Goal: Task Accomplishment & Management: Use online tool/utility

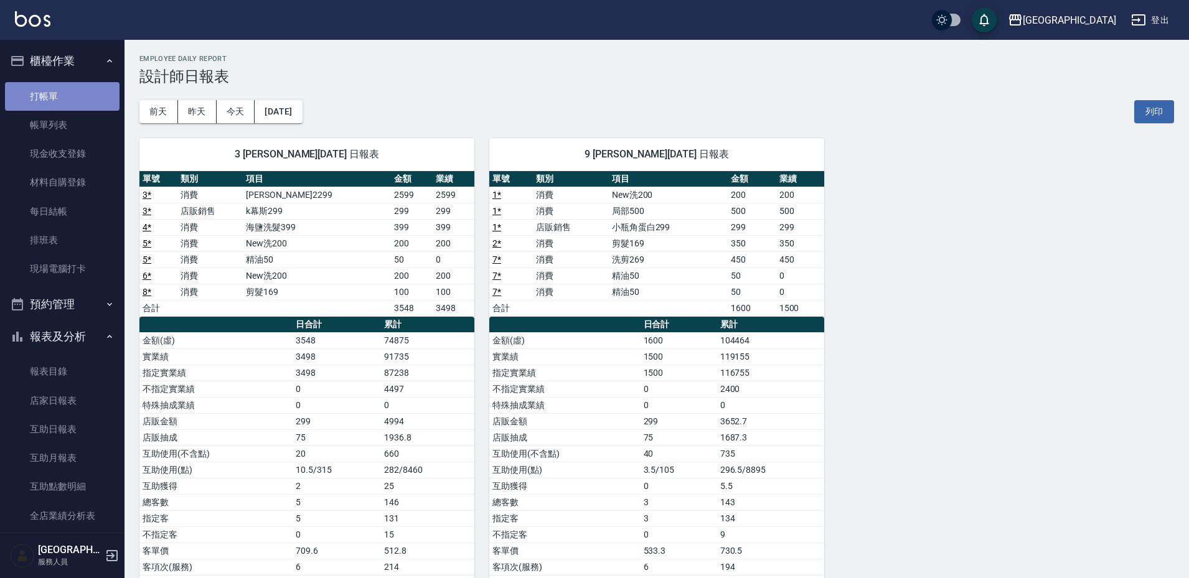
click at [63, 93] on link "打帳單" at bounding box center [62, 96] width 115 height 29
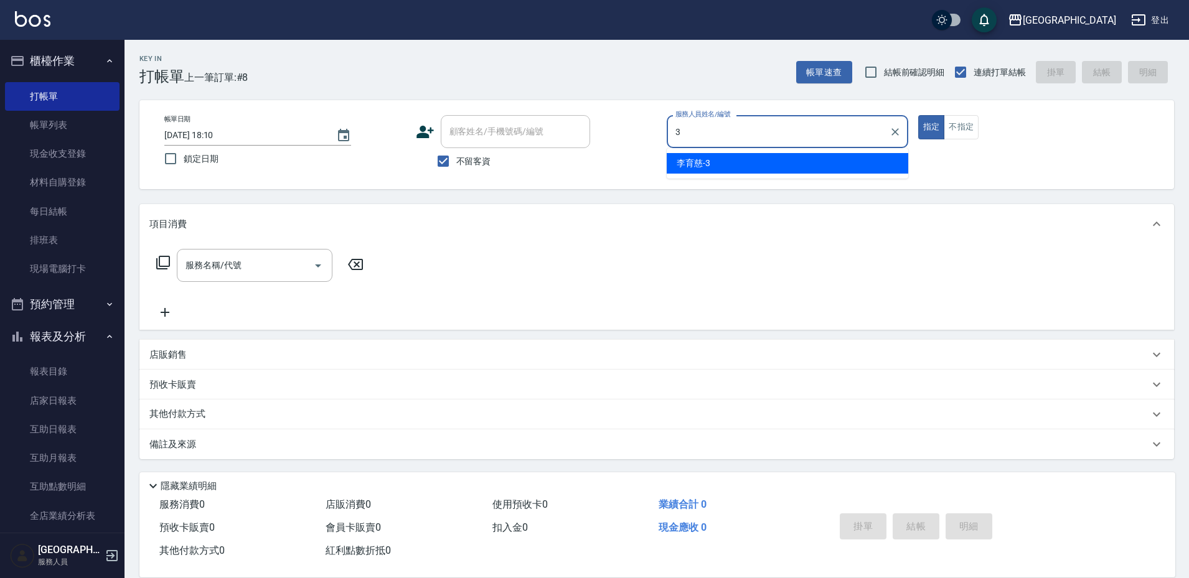
type input "[PERSON_NAME]-3"
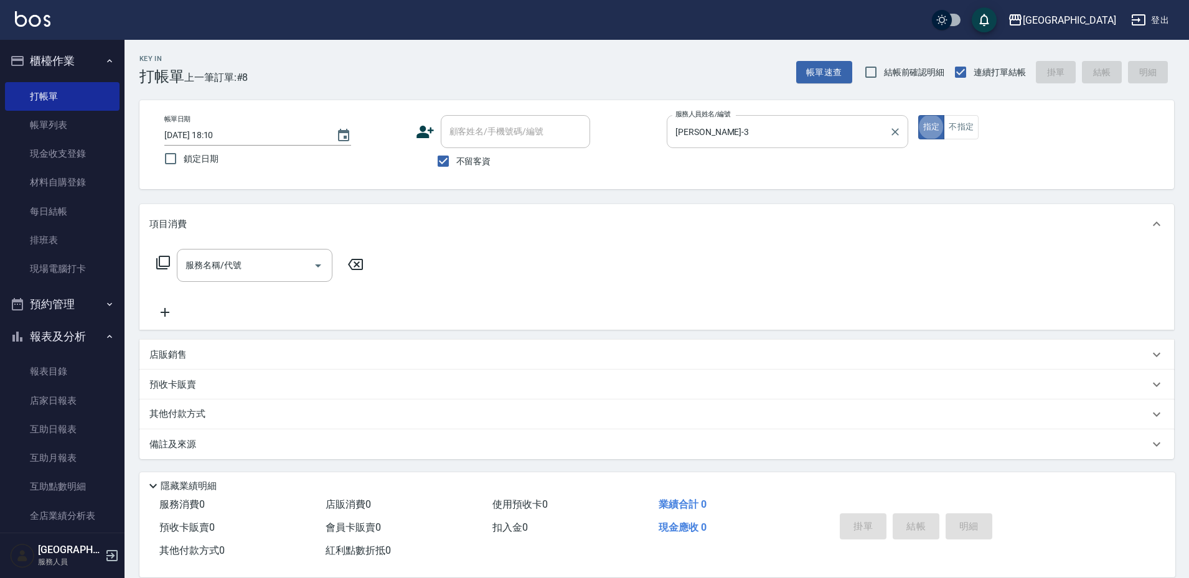
type button "true"
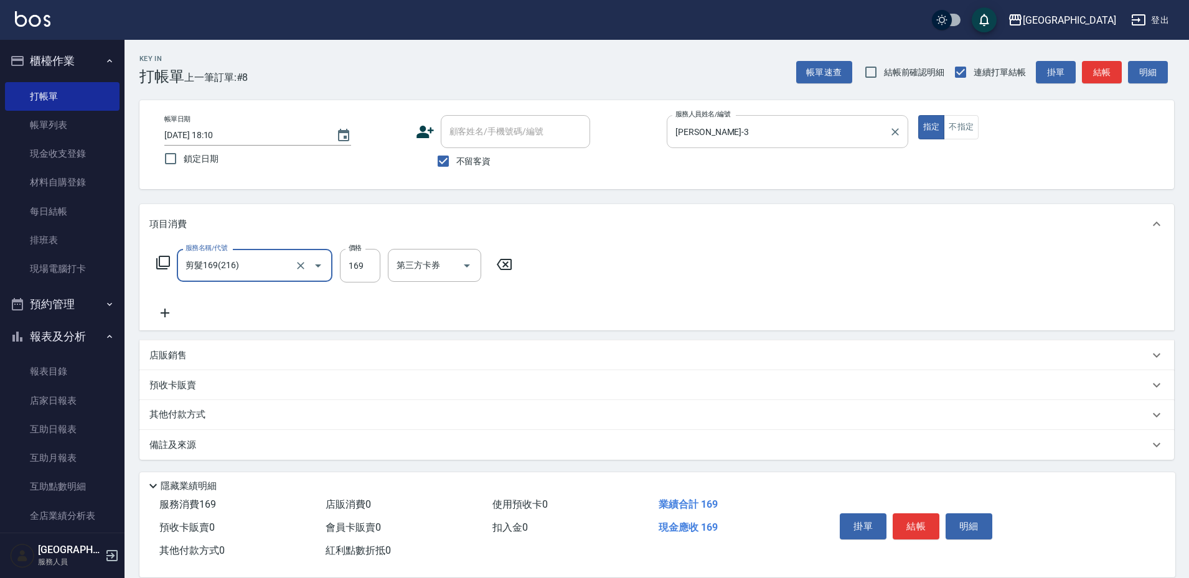
type input "剪髮169(216)"
type input "200"
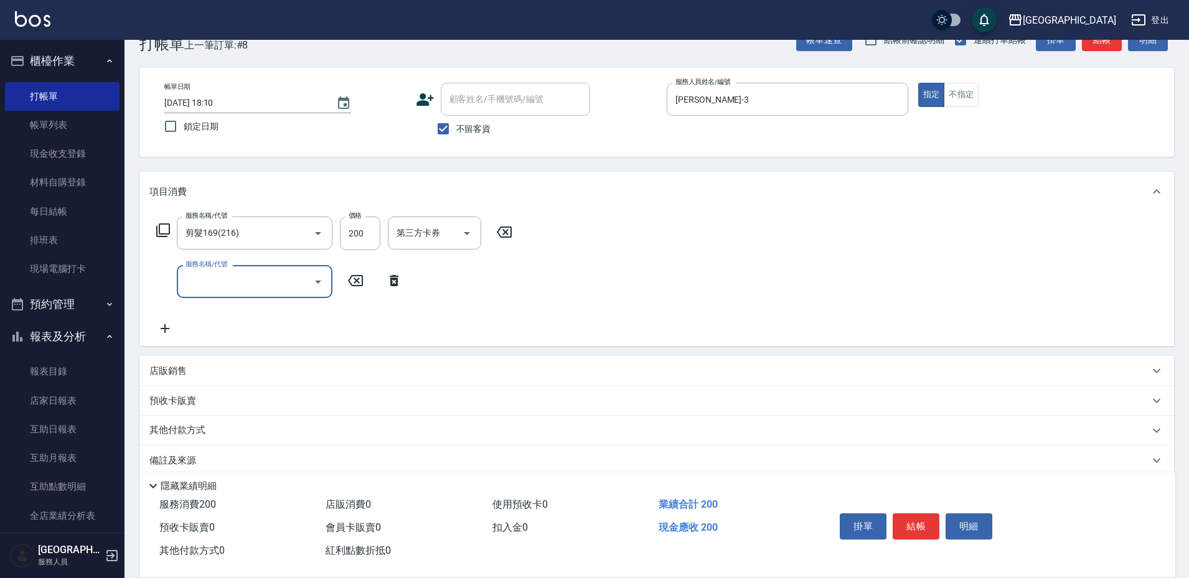
scroll to position [49, 0]
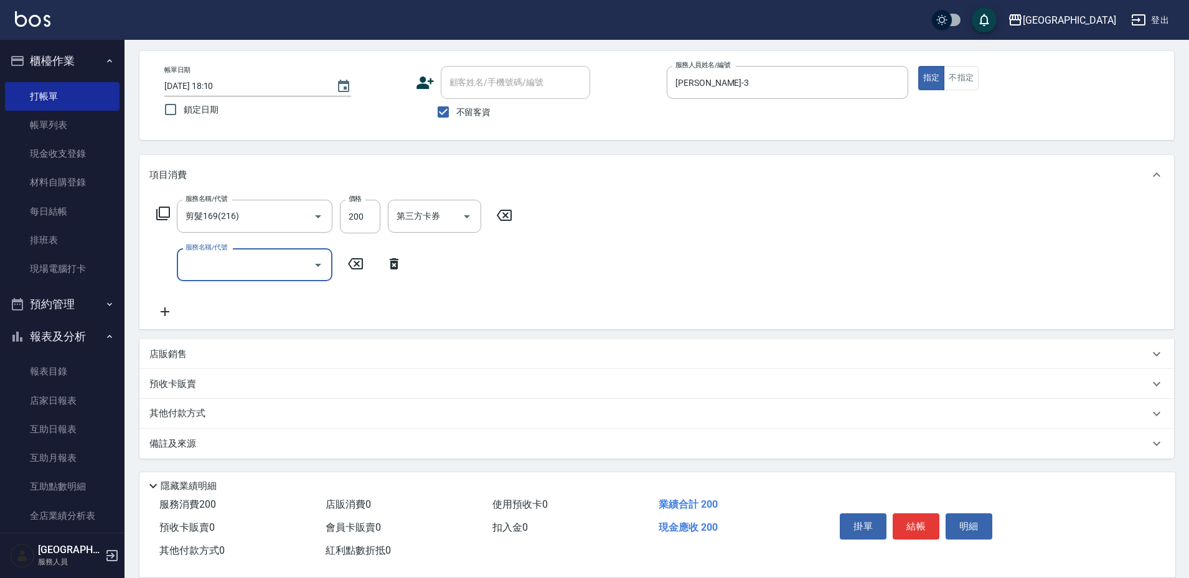
click at [183, 411] on p "其他付款方式" at bounding box center [180, 414] width 62 height 14
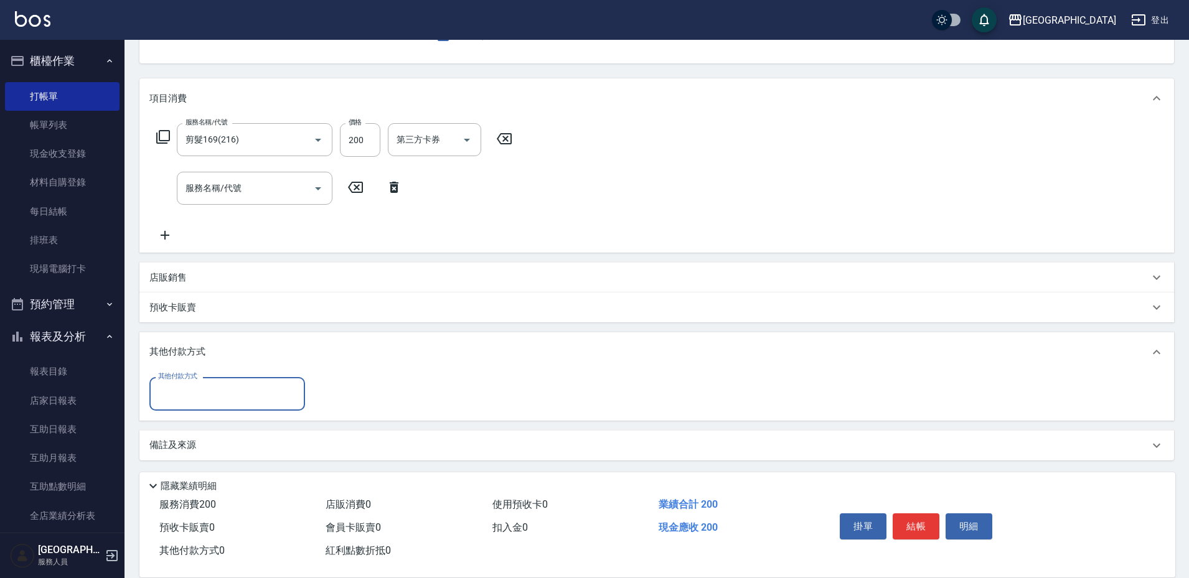
scroll to position [128, 0]
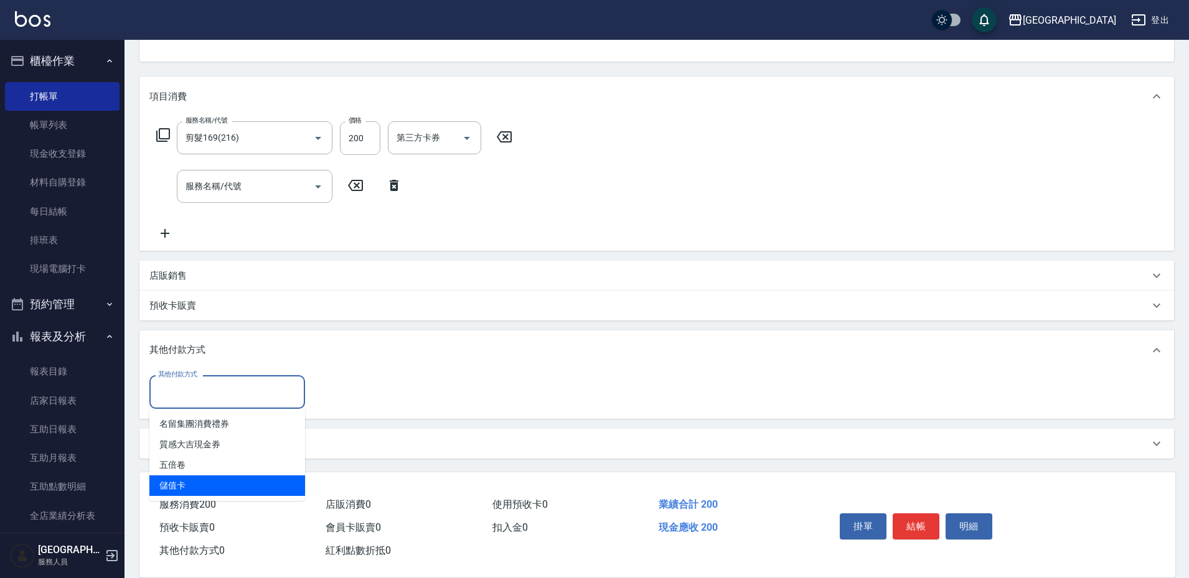
type input "儲值卡"
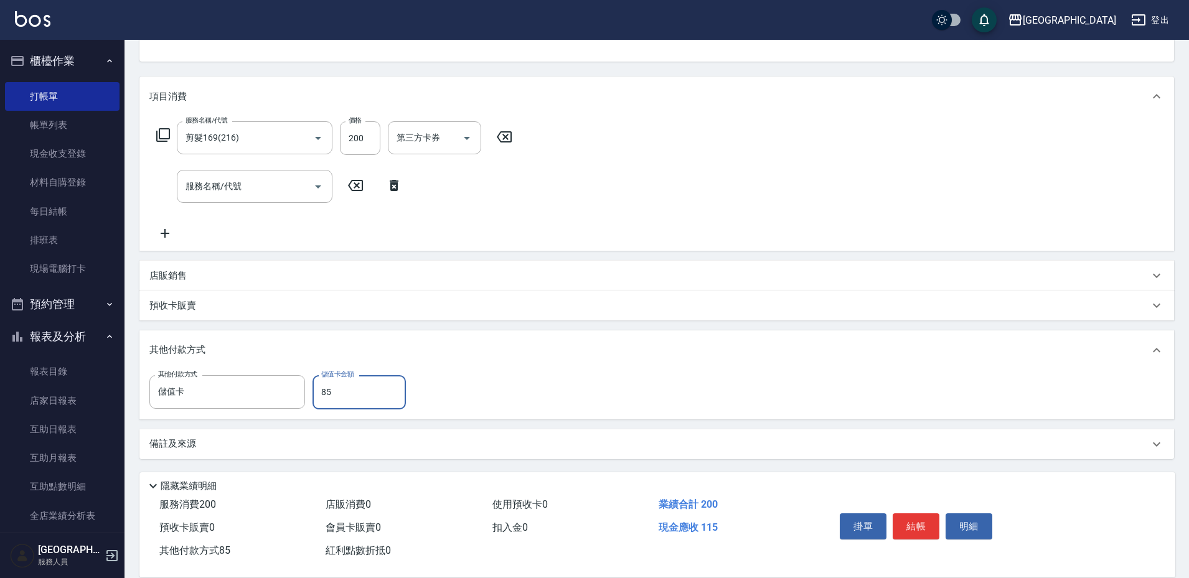
type input "85"
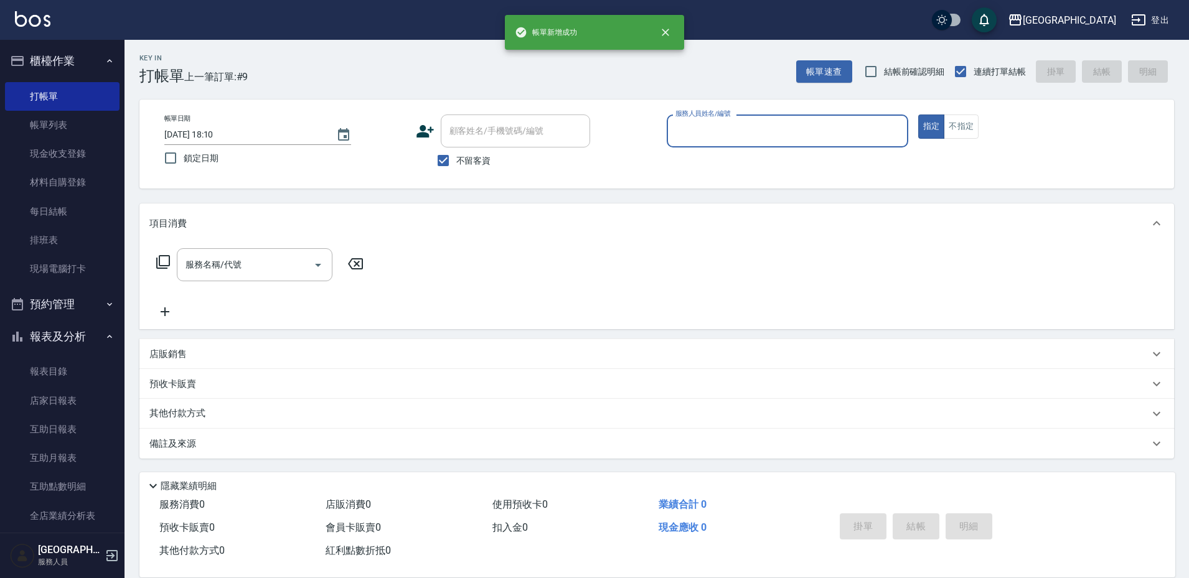
scroll to position [1, 0]
type input "[PERSON_NAME]-3"
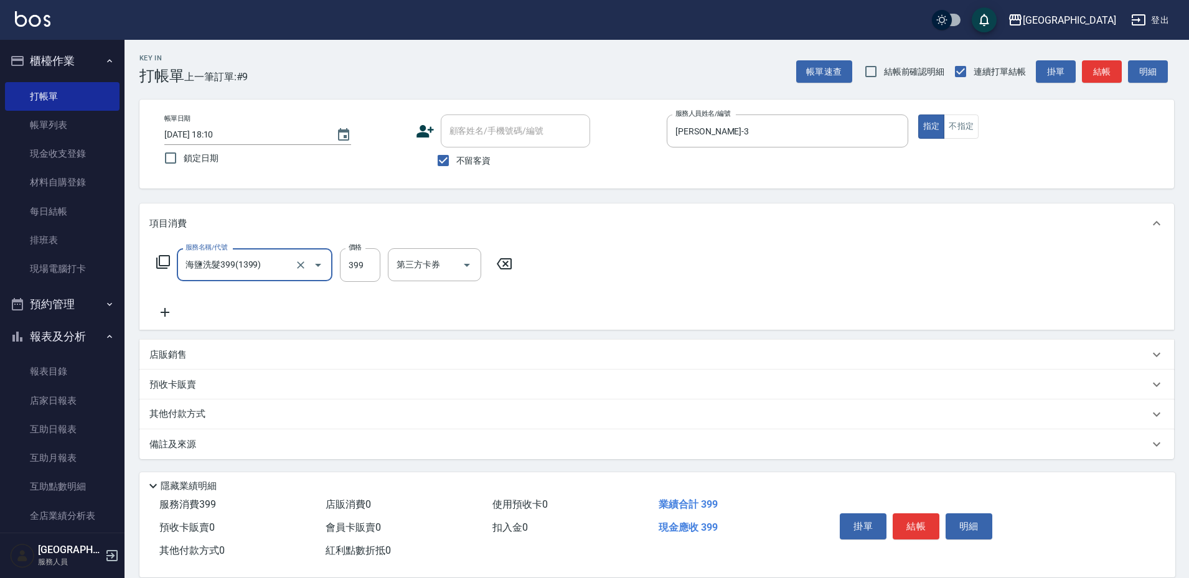
type input "海鹽洗髮399(1399)"
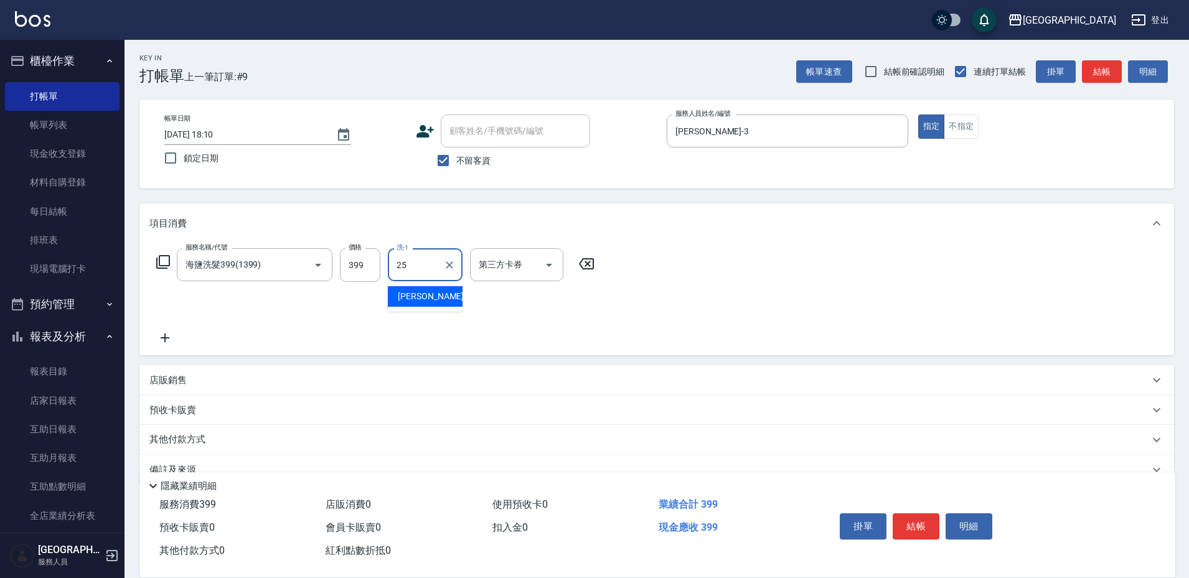
type input "[PERSON_NAME]25"
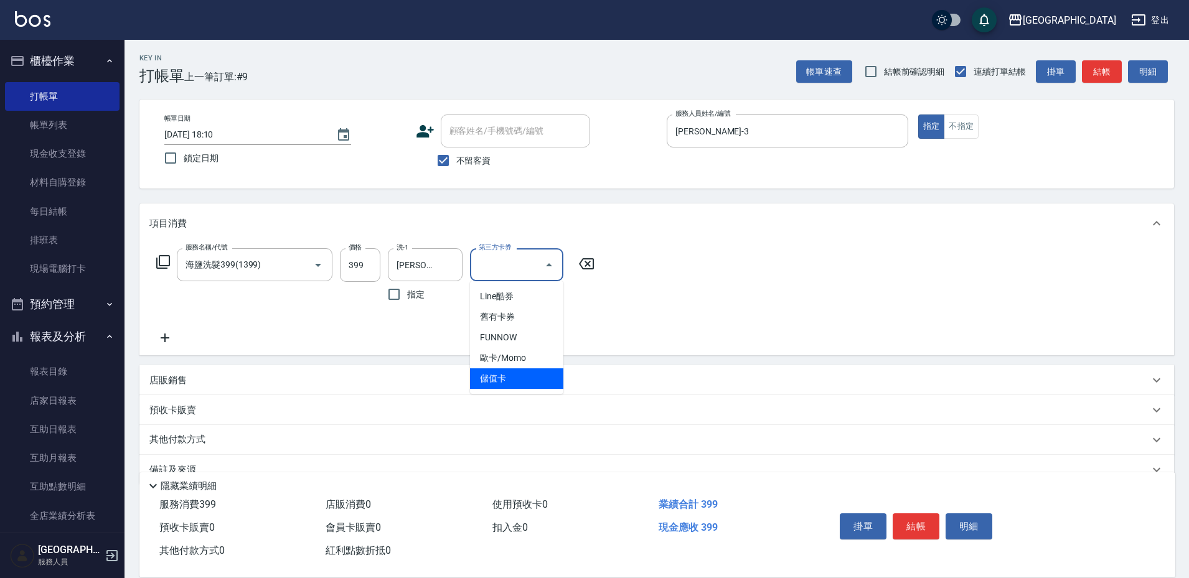
type input "儲值卡"
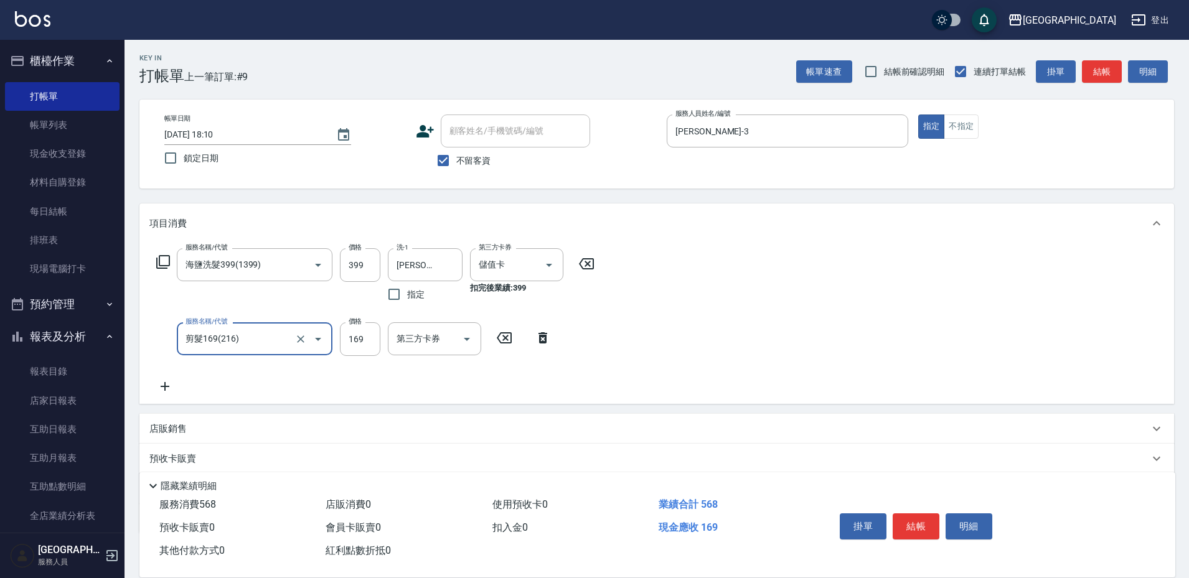
type input "剪髮169(216)"
type input "50"
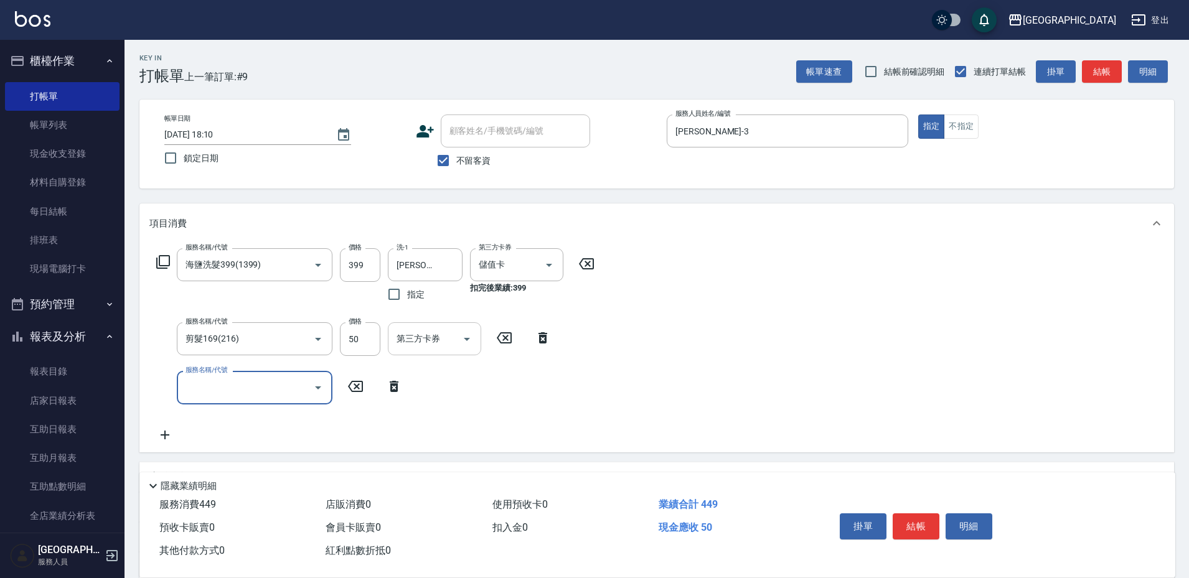
click at [438, 337] on input "第三方卡券" at bounding box center [426, 339] width 64 height 22
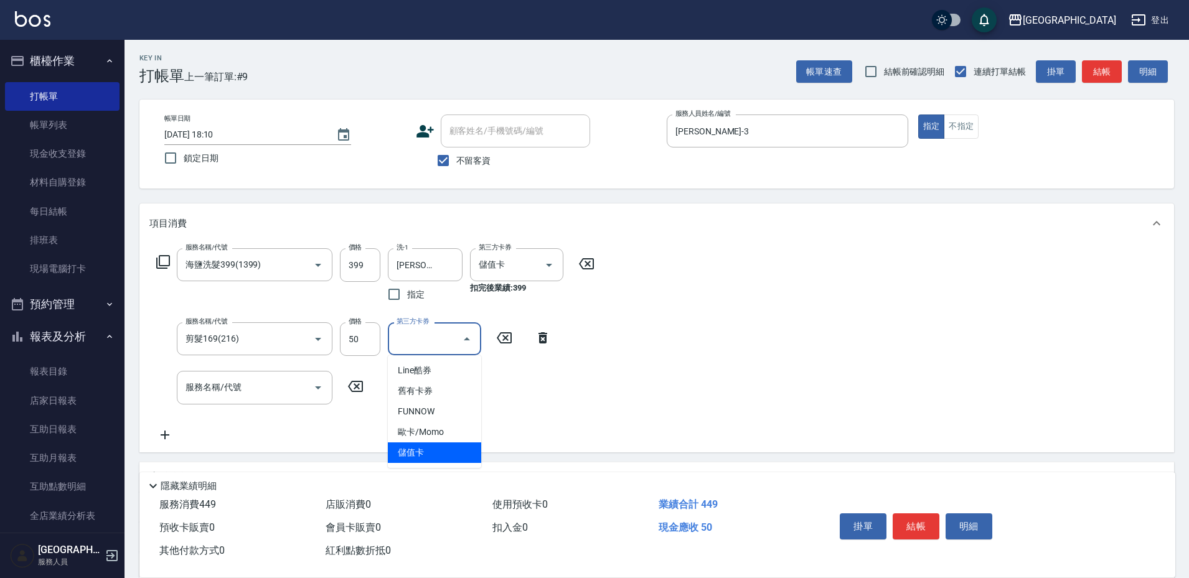
click at [425, 448] on span "儲值卡" at bounding box center [434, 453] width 93 height 21
type input "儲值卡"
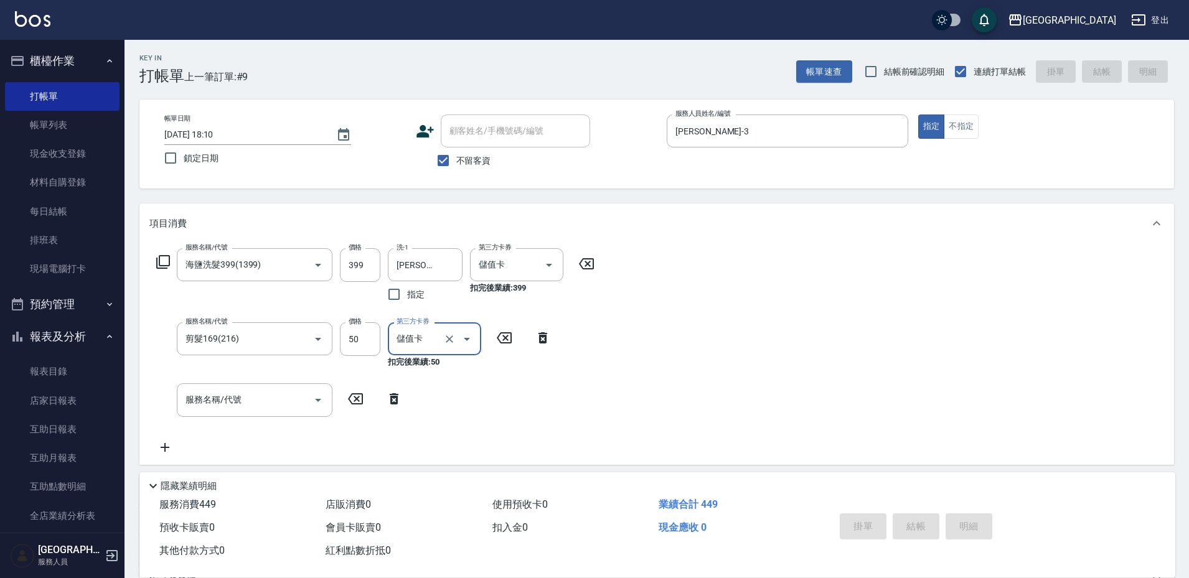
type input "[DATE] 18:11"
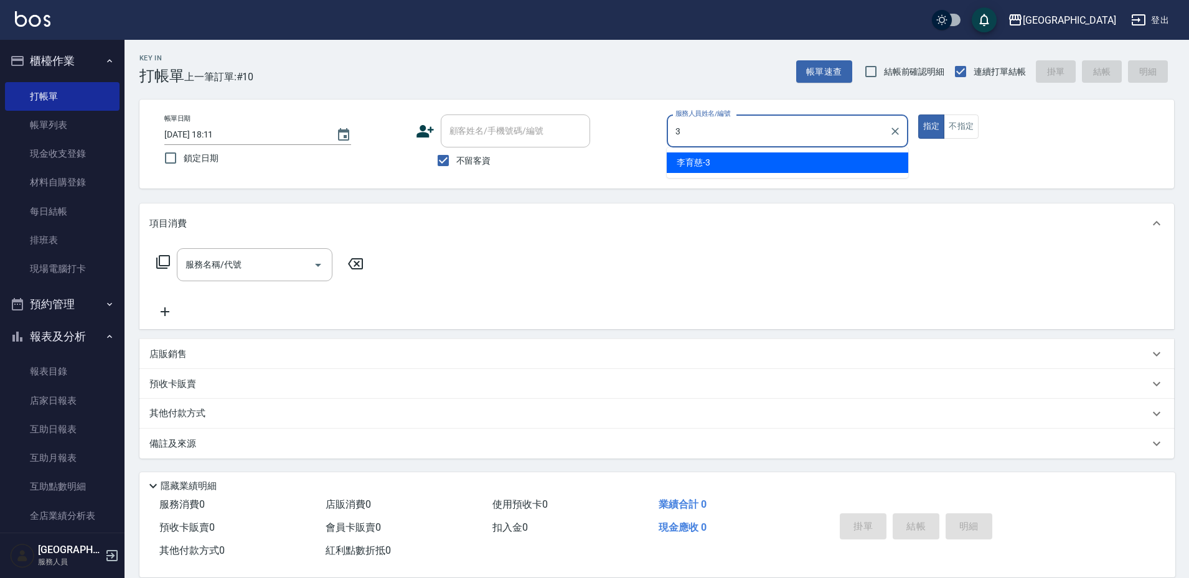
type input "[PERSON_NAME]-3"
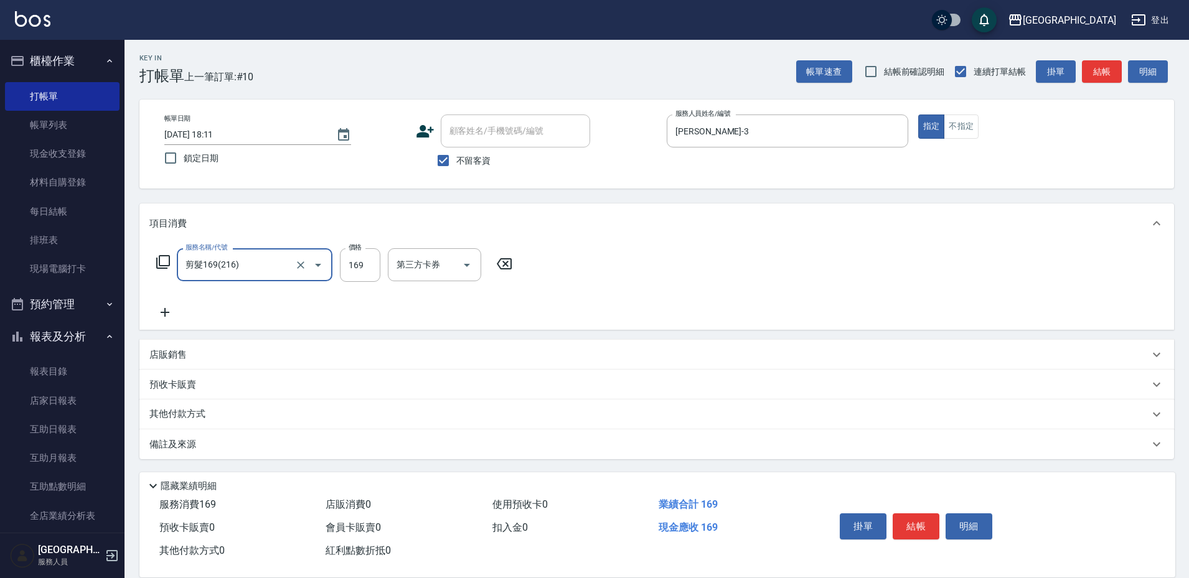
type input "剪髮169(216)"
type input "200"
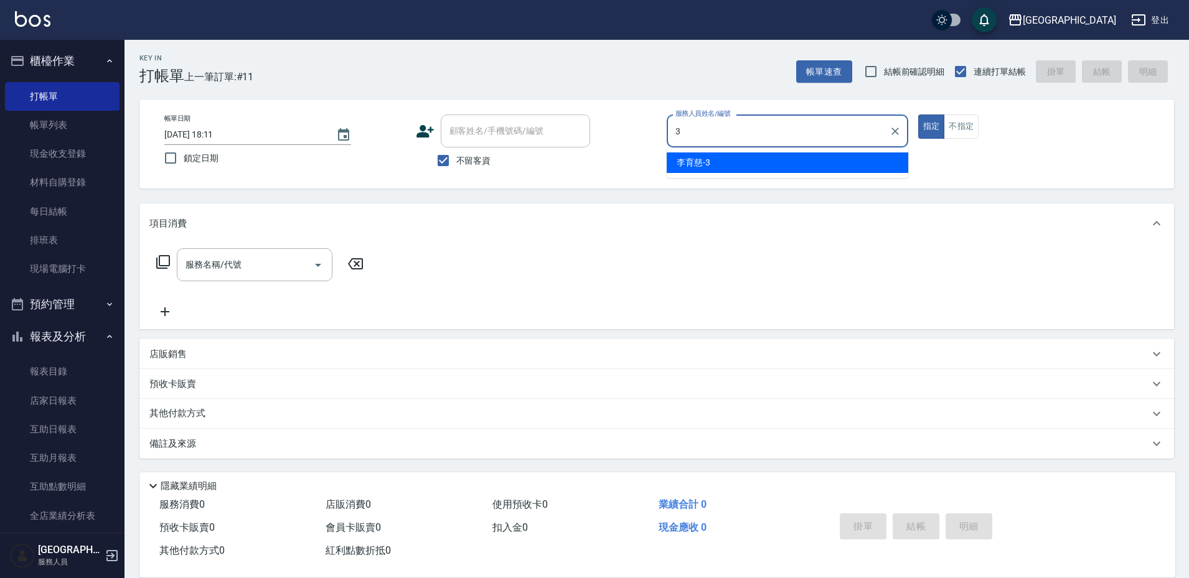
type input "[PERSON_NAME]-3"
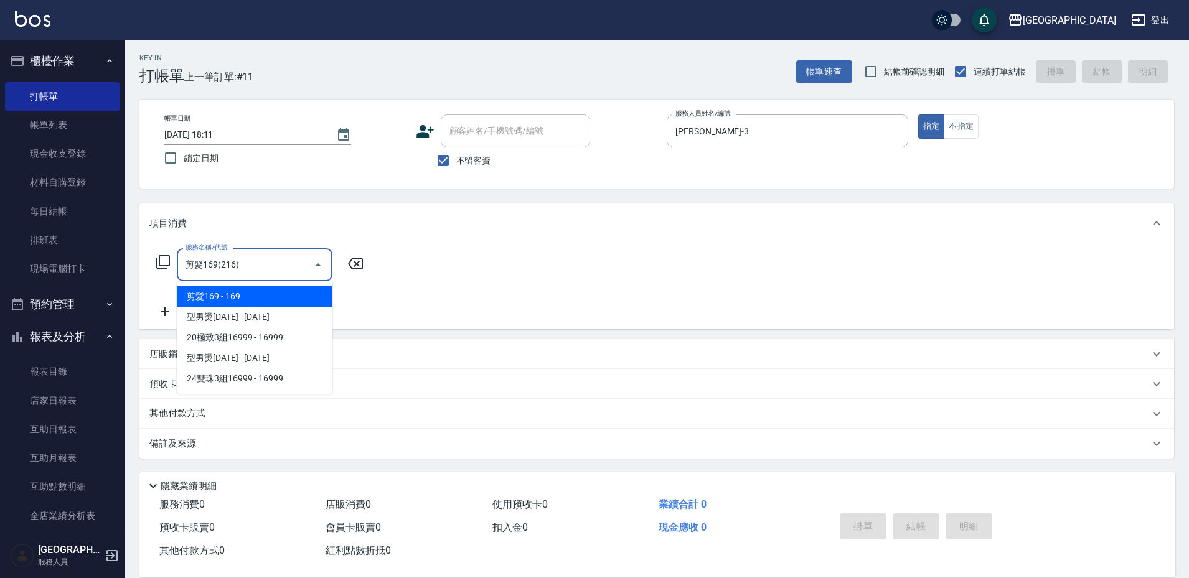
type input "剪髮169(216)"
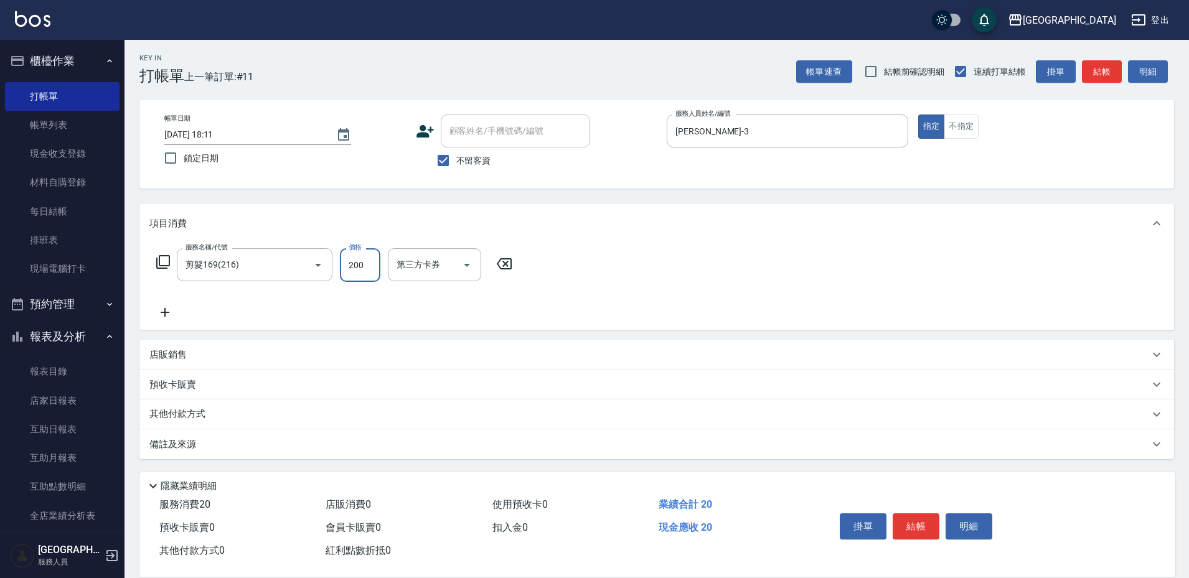
type input "200"
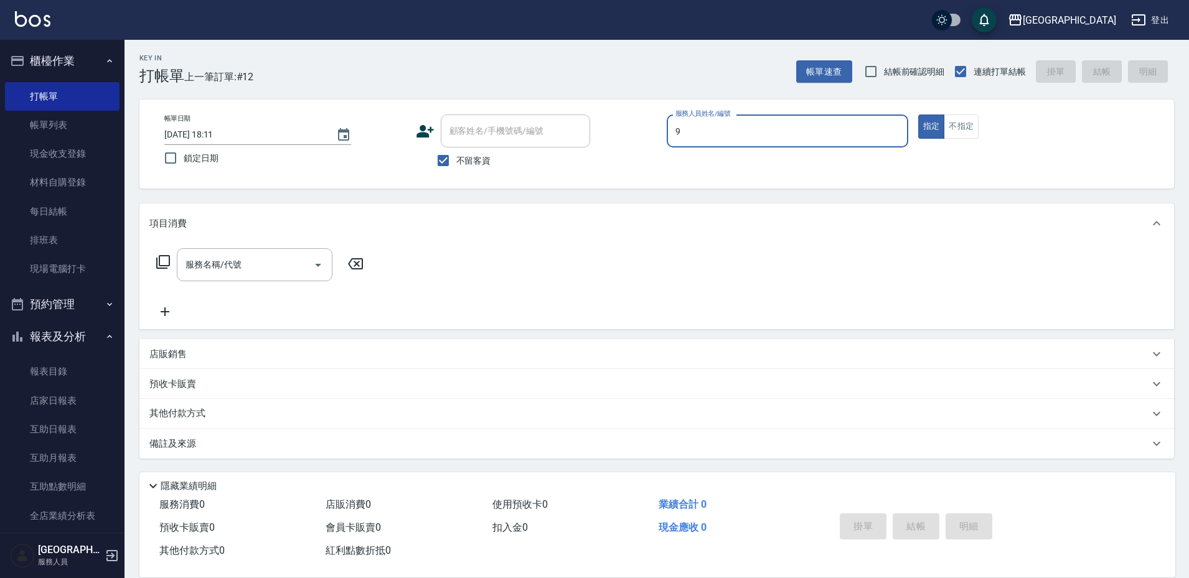
type input "[PERSON_NAME]-9"
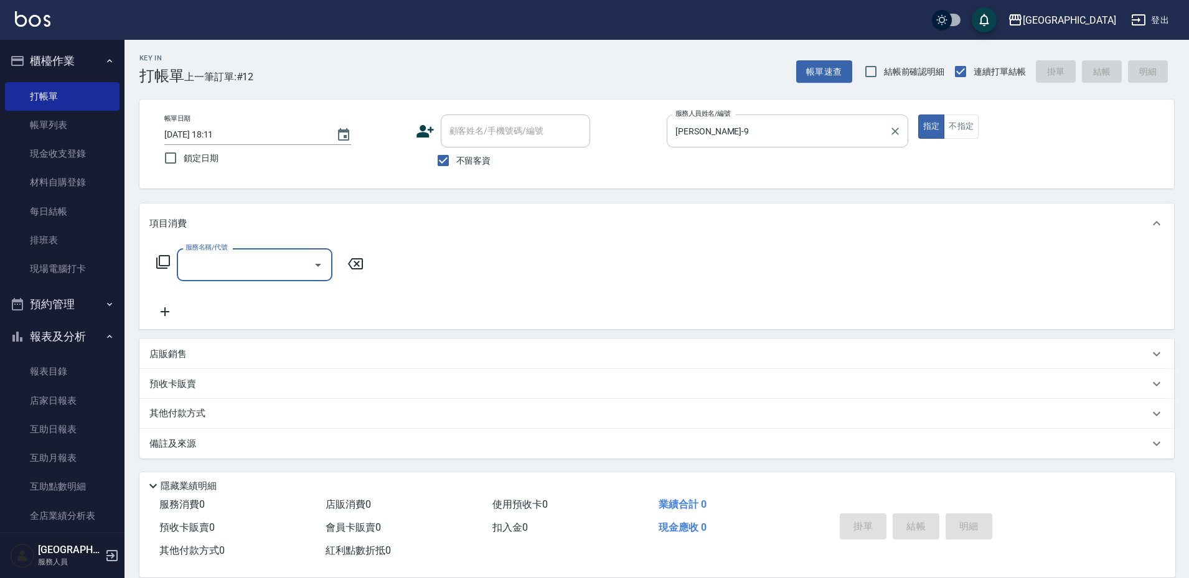
click at [781, 126] on input "[PERSON_NAME]-9" at bounding box center [778, 131] width 212 height 22
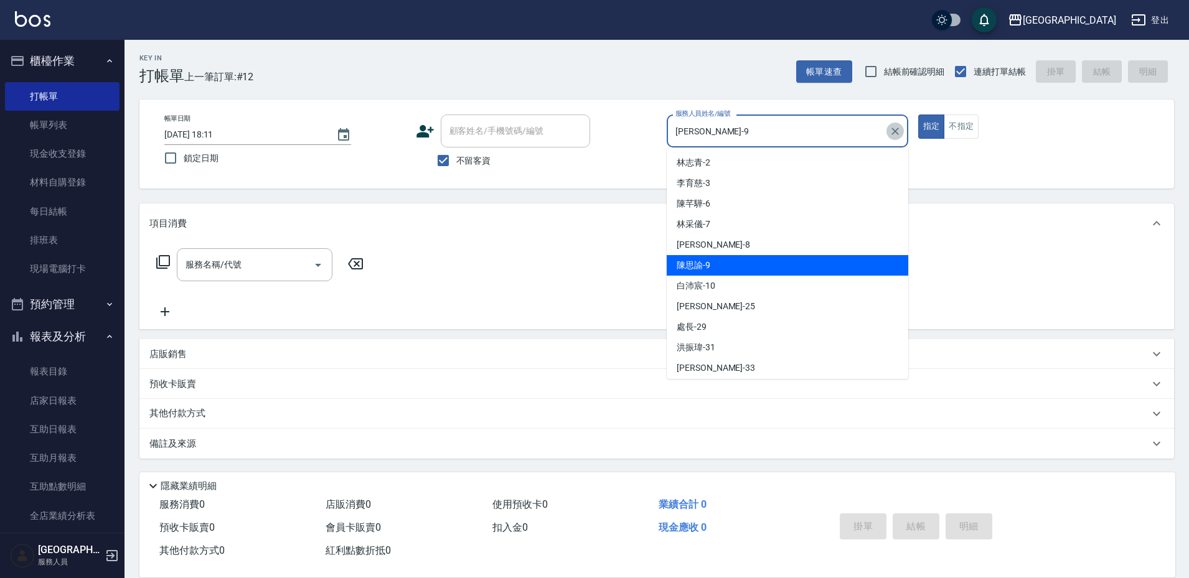
click at [897, 134] on icon "Clear" at bounding box center [895, 131] width 12 height 12
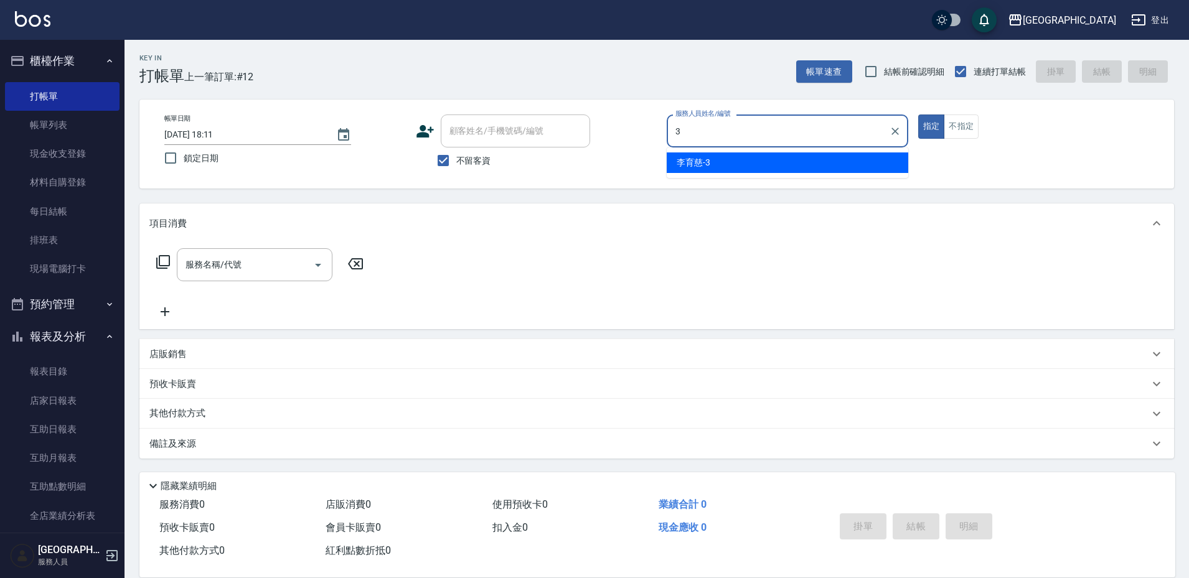
type input "[PERSON_NAME]-3"
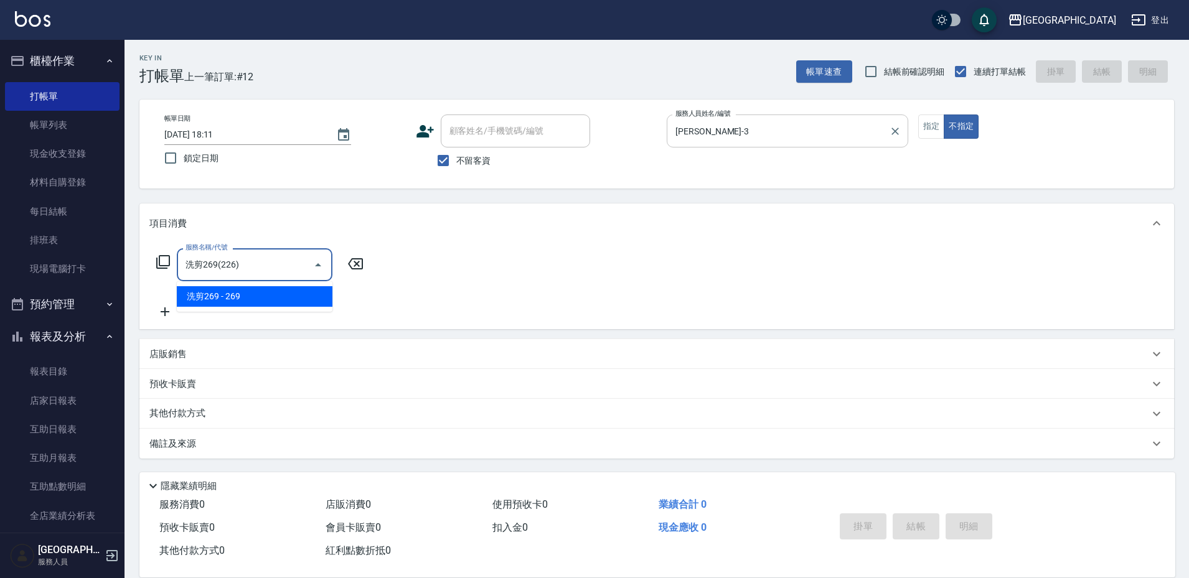
type input "洗剪269(226)"
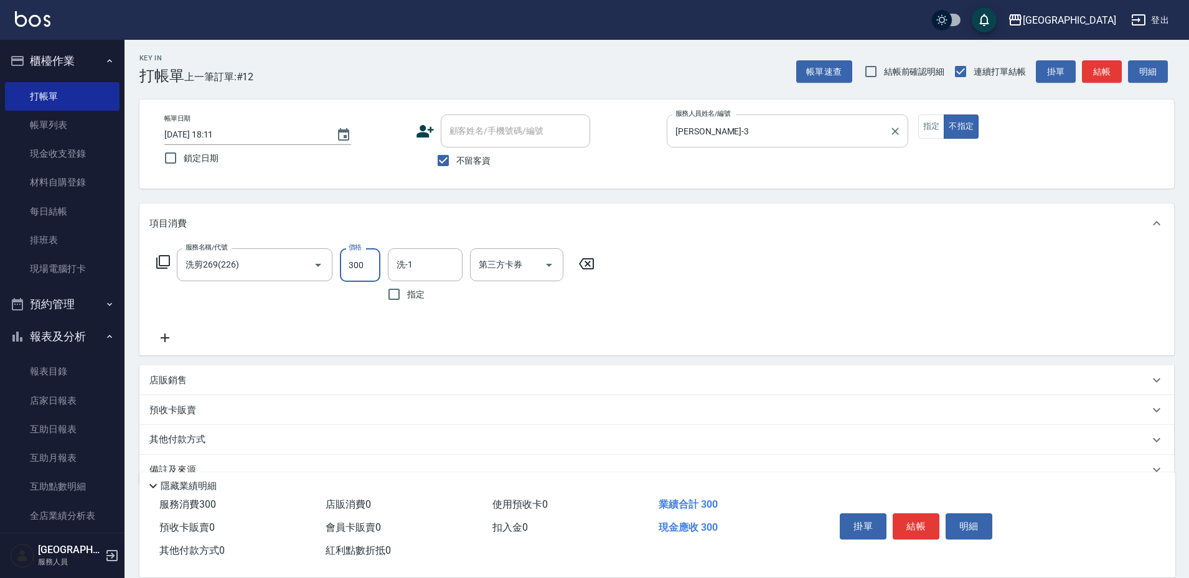
type input "300"
type input "[PERSON_NAME]-39"
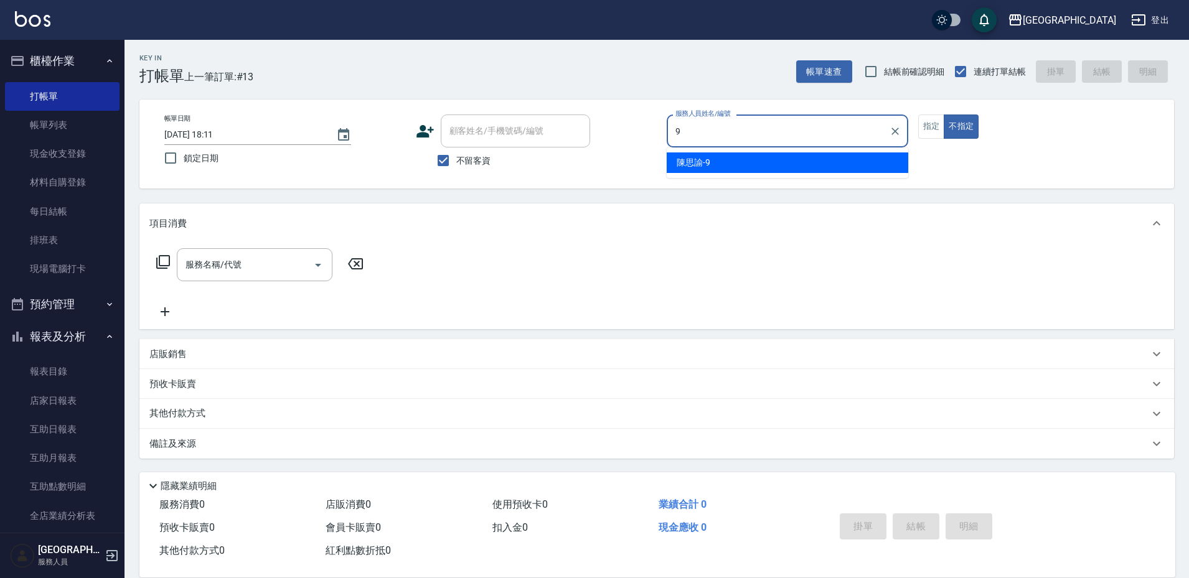
type input "[PERSON_NAME]-9"
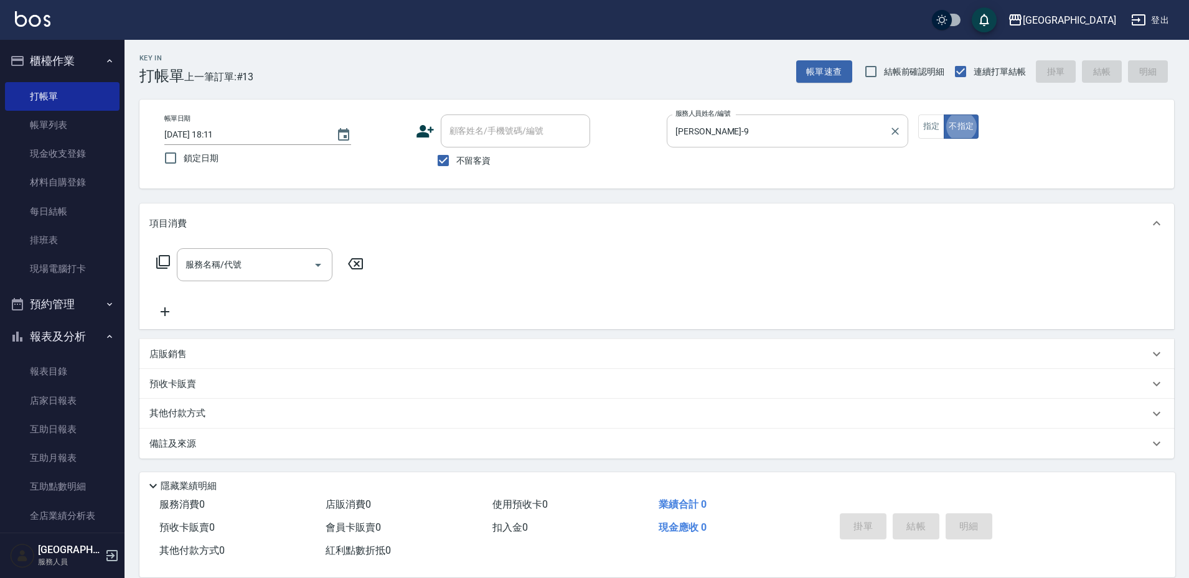
type button "false"
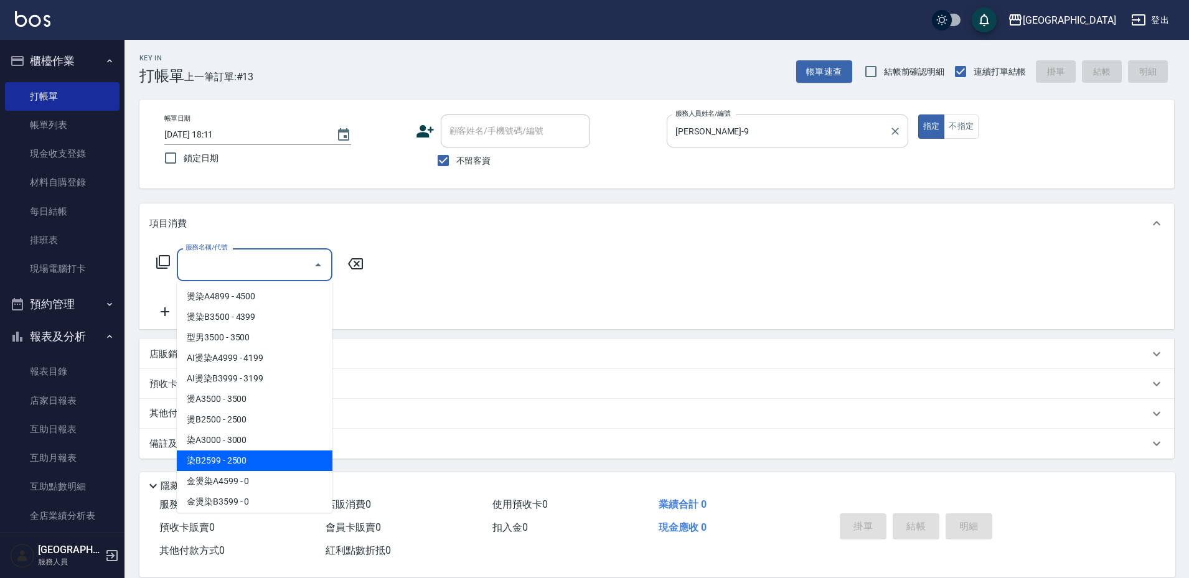
type input "染B2599(42)"
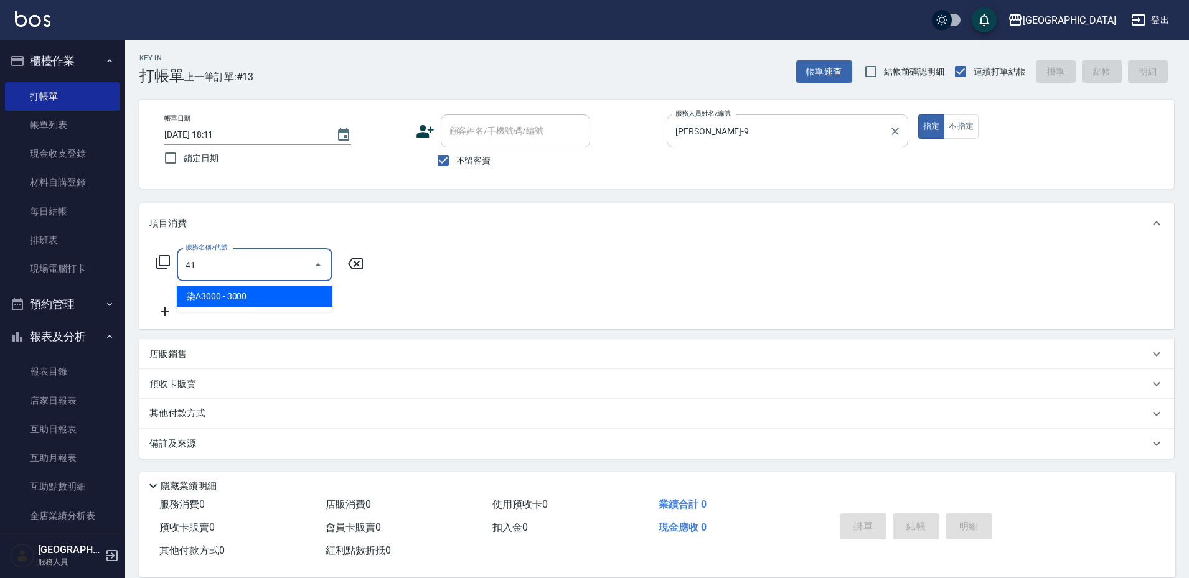
type input "4"
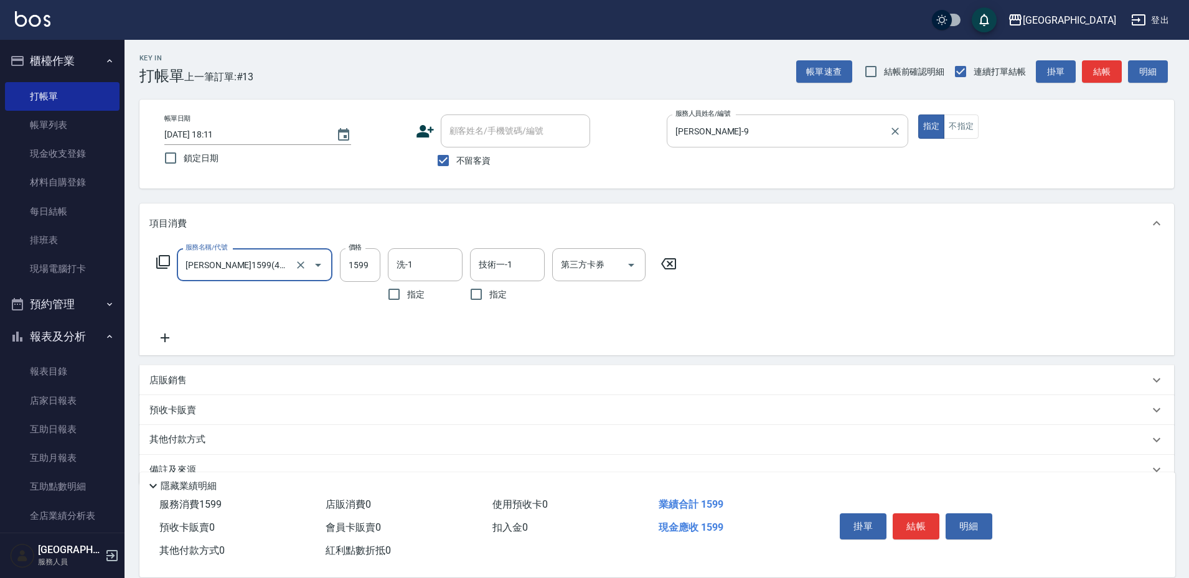
type input "[PERSON_NAME]1599(41599)"
type input "2099"
type input "[PERSON_NAME]25"
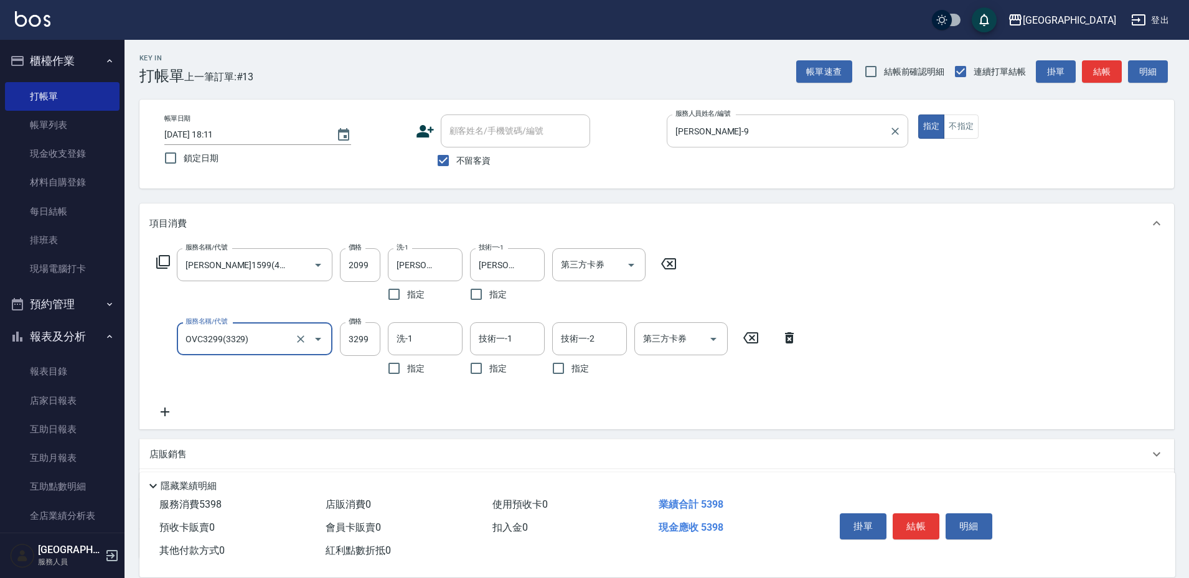
type input "OVC3299(3329)"
type input "[PERSON_NAME]25"
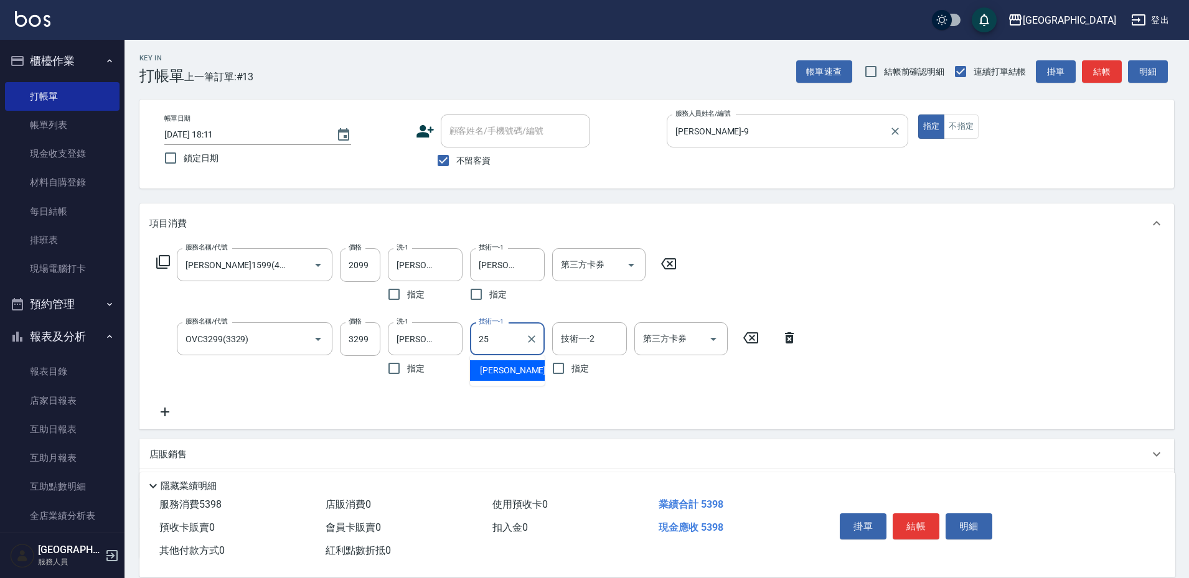
type input "[PERSON_NAME]25"
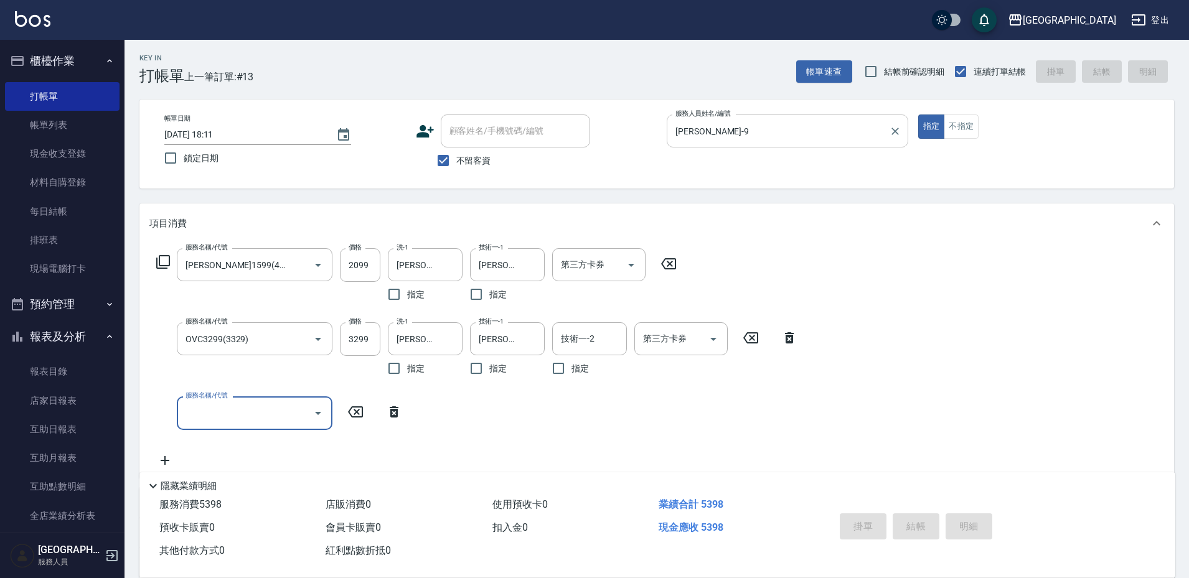
type input "[DATE] 18:12"
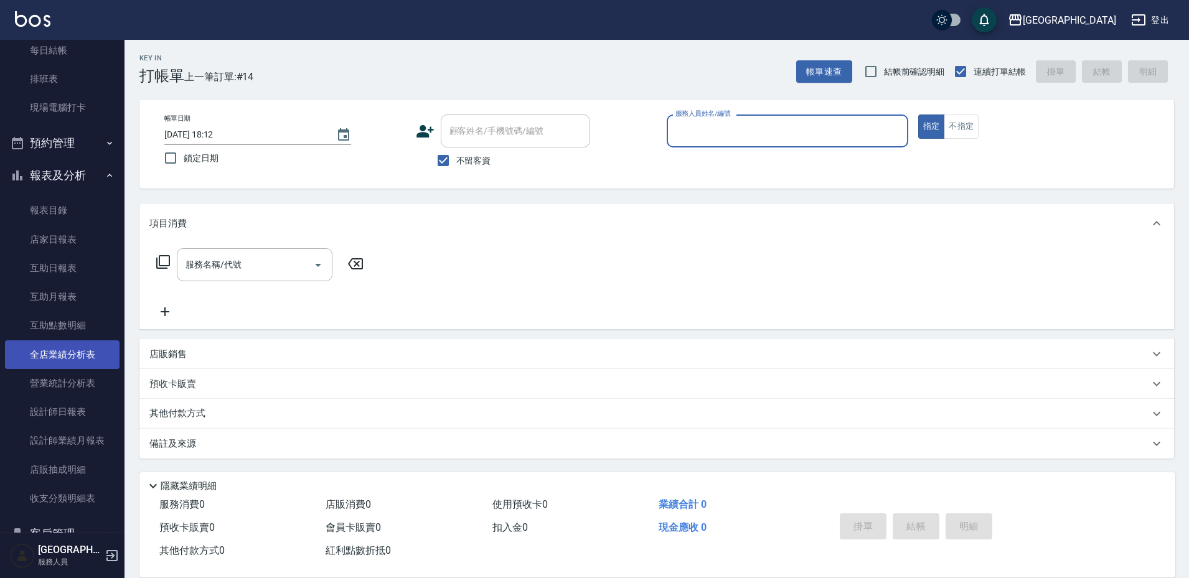
scroll to position [194, 0]
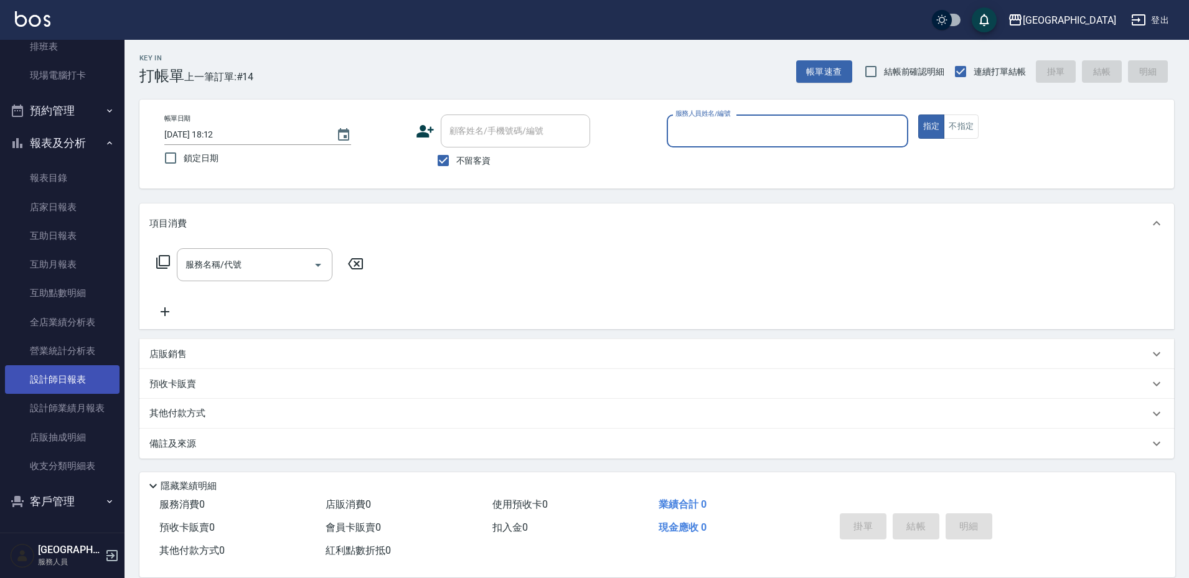
click at [65, 374] on link "設計師日報表" at bounding box center [62, 379] width 115 height 29
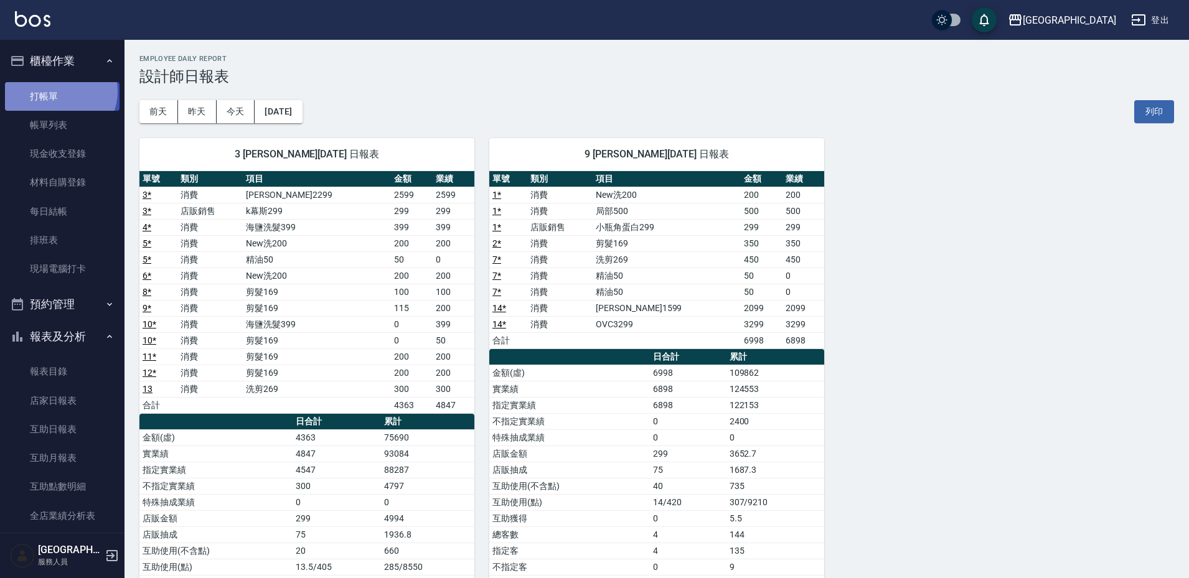
click at [58, 91] on link "打帳單" at bounding box center [62, 96] width 115 height 29
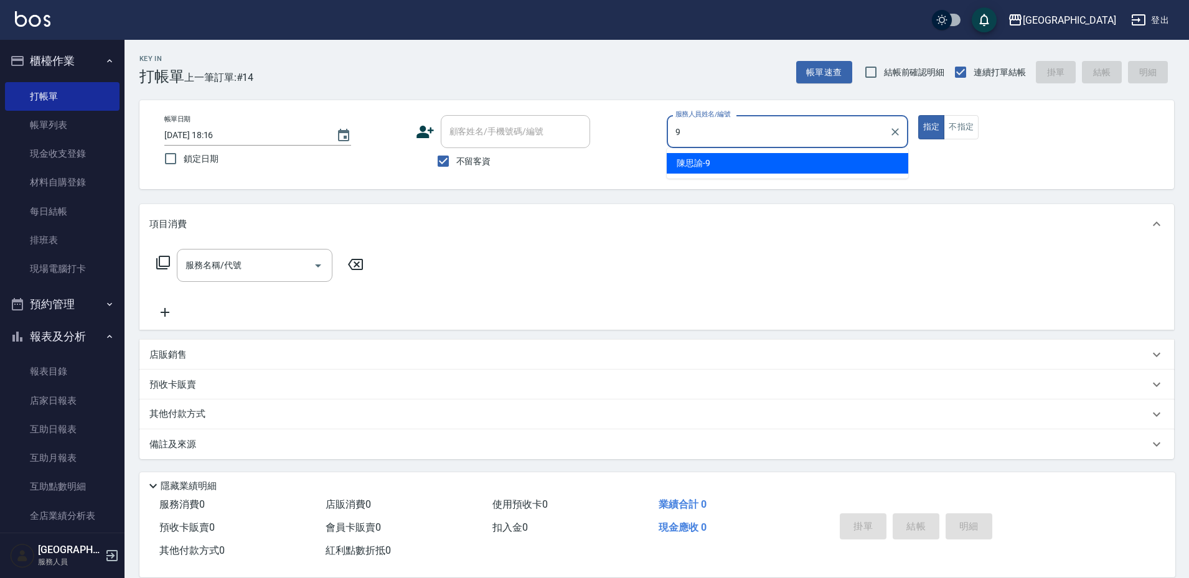
type input "[PERSON_NAME]-9"
type button "true"
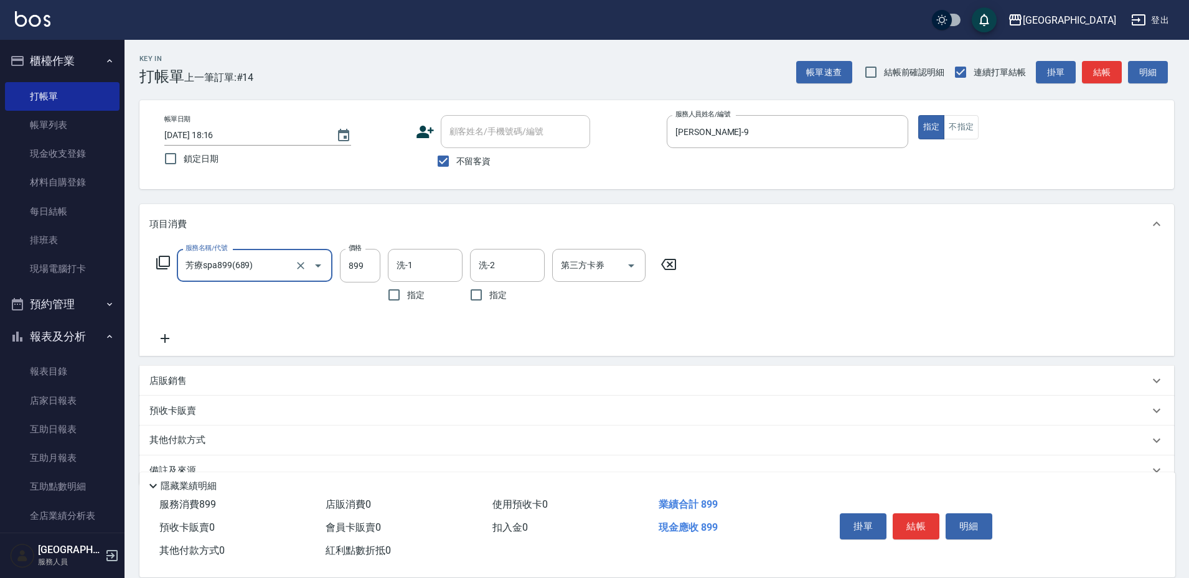
type input "芳療spa899(689)"
type input "[PERSON_NAME]-39"
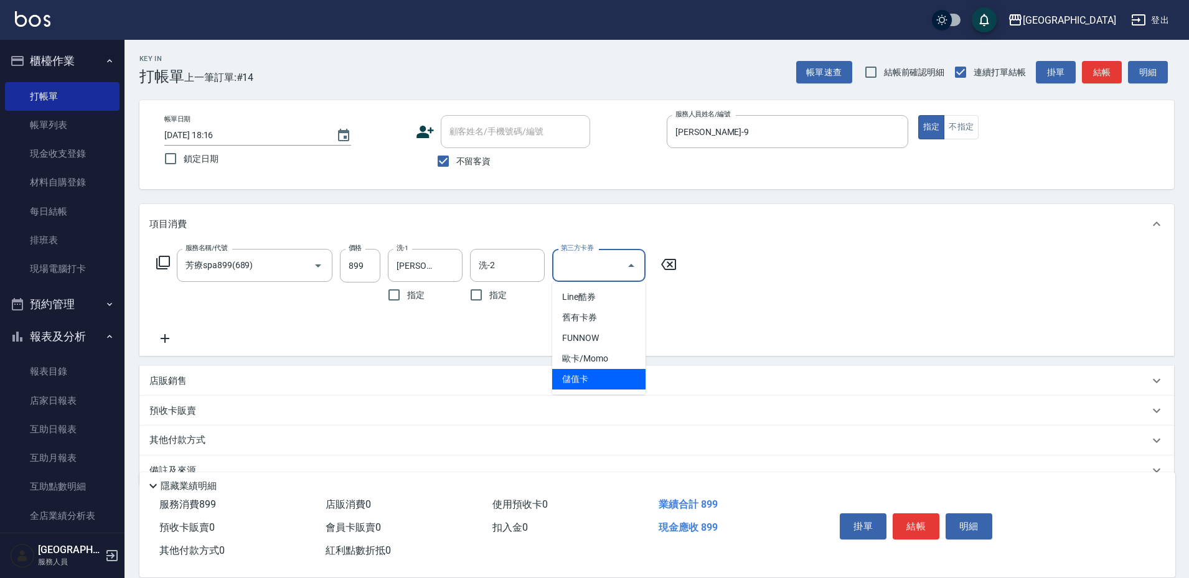
type input "儲值卡"
